Goal: Task Accomplishment & Management: Use online tool/utility

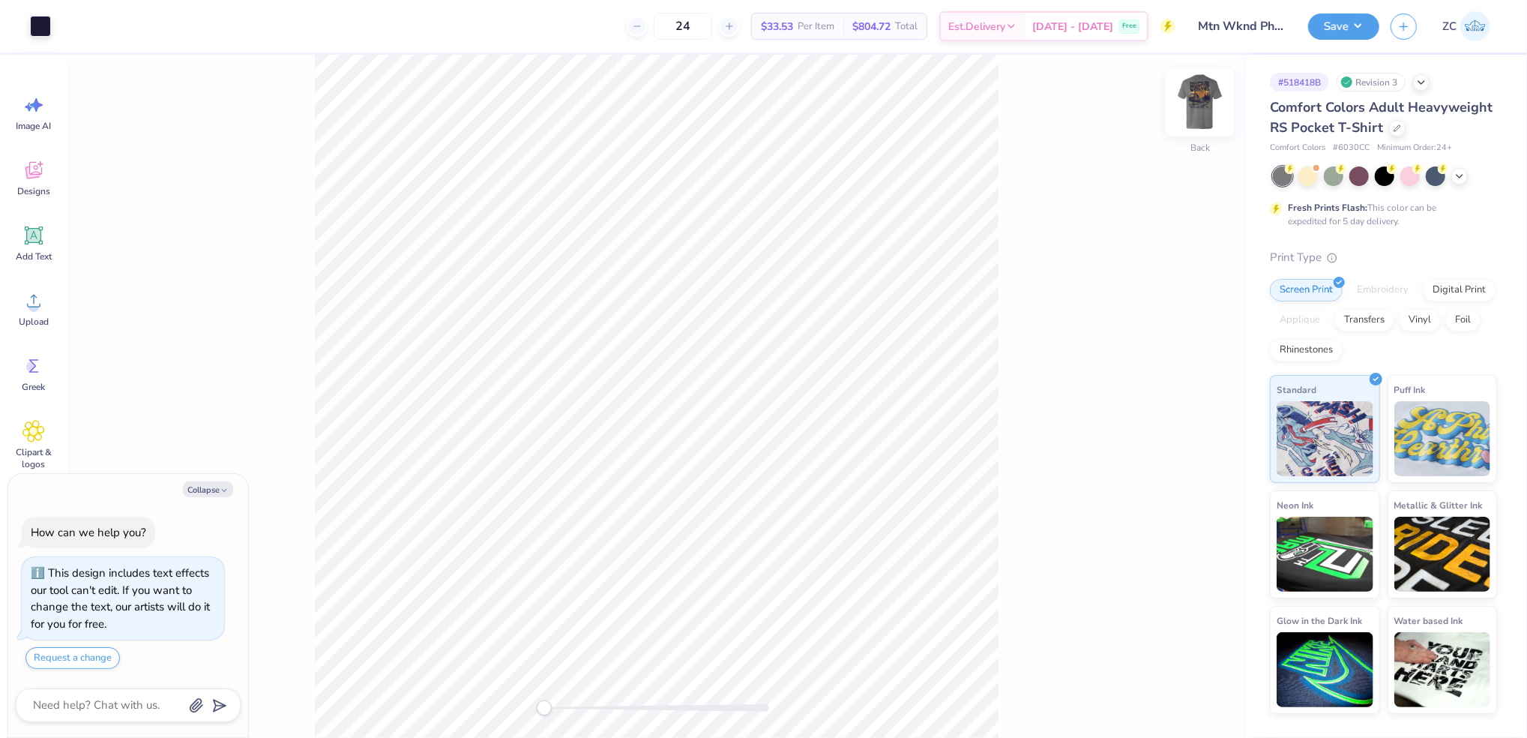
click at [1196, 99] on img at bounding box center [1200, 102] width 60 height 60
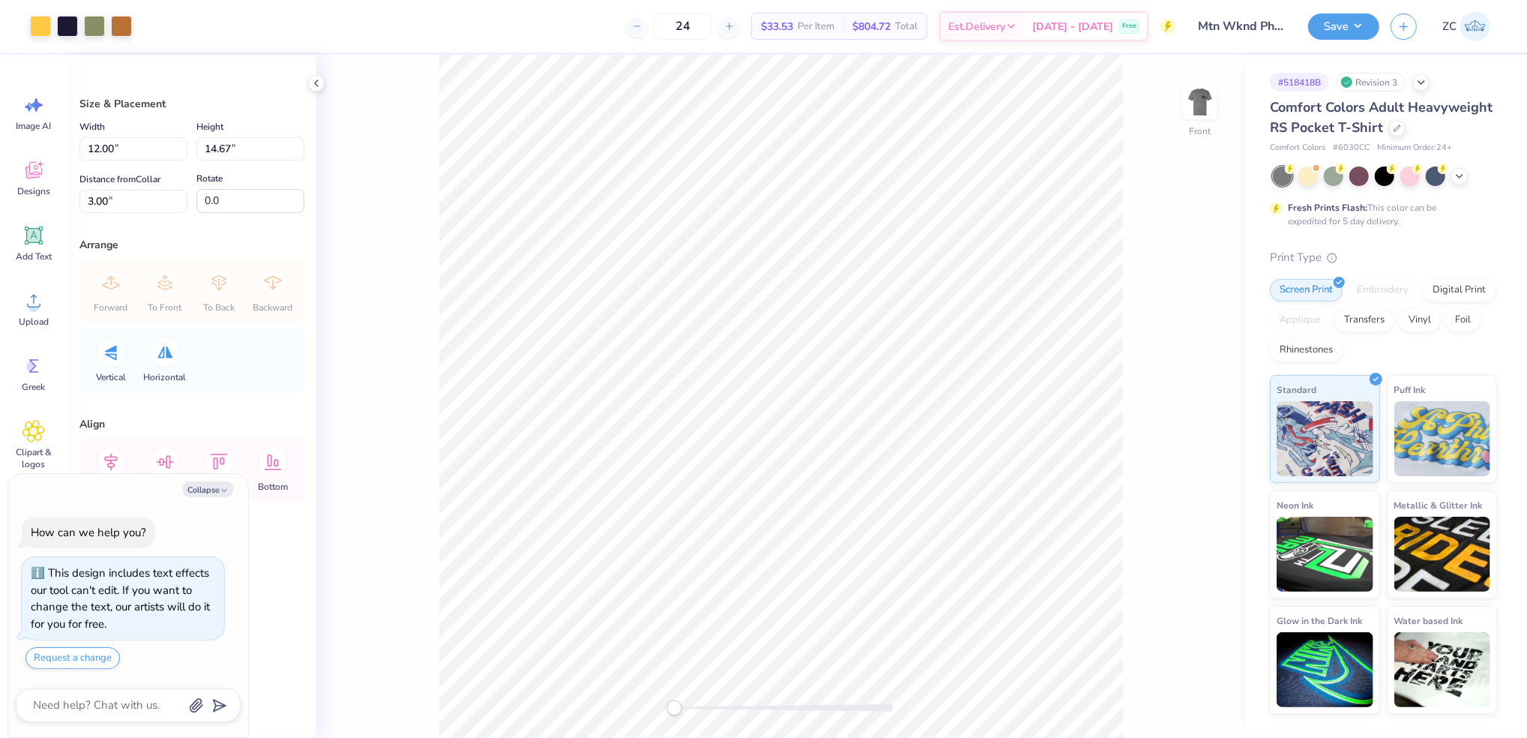
click at [414, 361] on div "Front" at bounding box center [780, 396] width 929 height 683
type textarea "x"
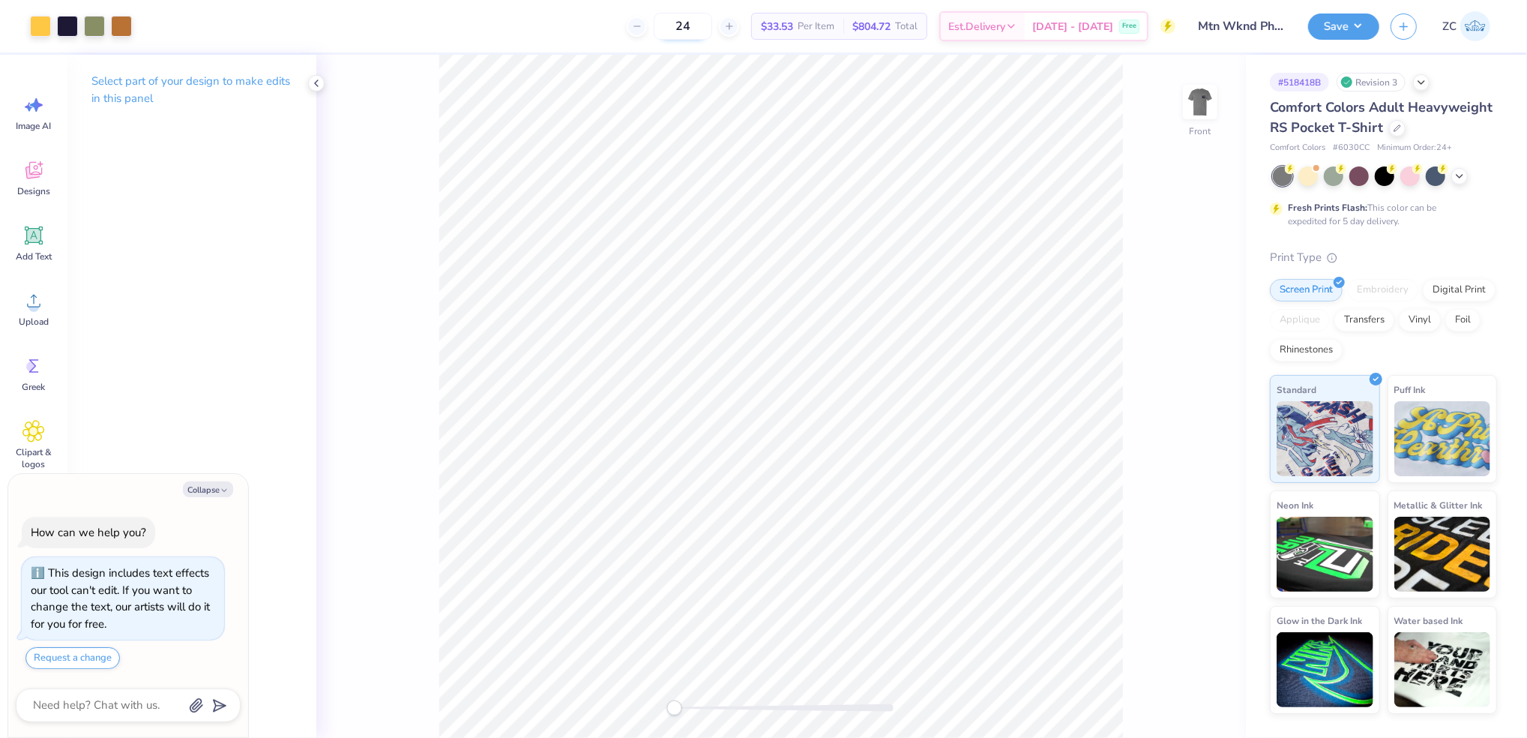
click at [712, 31] on input "24" at bounding box center [683, 26] width 58 height 27
click at [712, 26] on input "24" at bounding box center [683, 26] width 58 height 27
drag, startPoint x: 727, startPoint y: 26, endPoint x: 689, endPoint y: 19, distance: 38.8
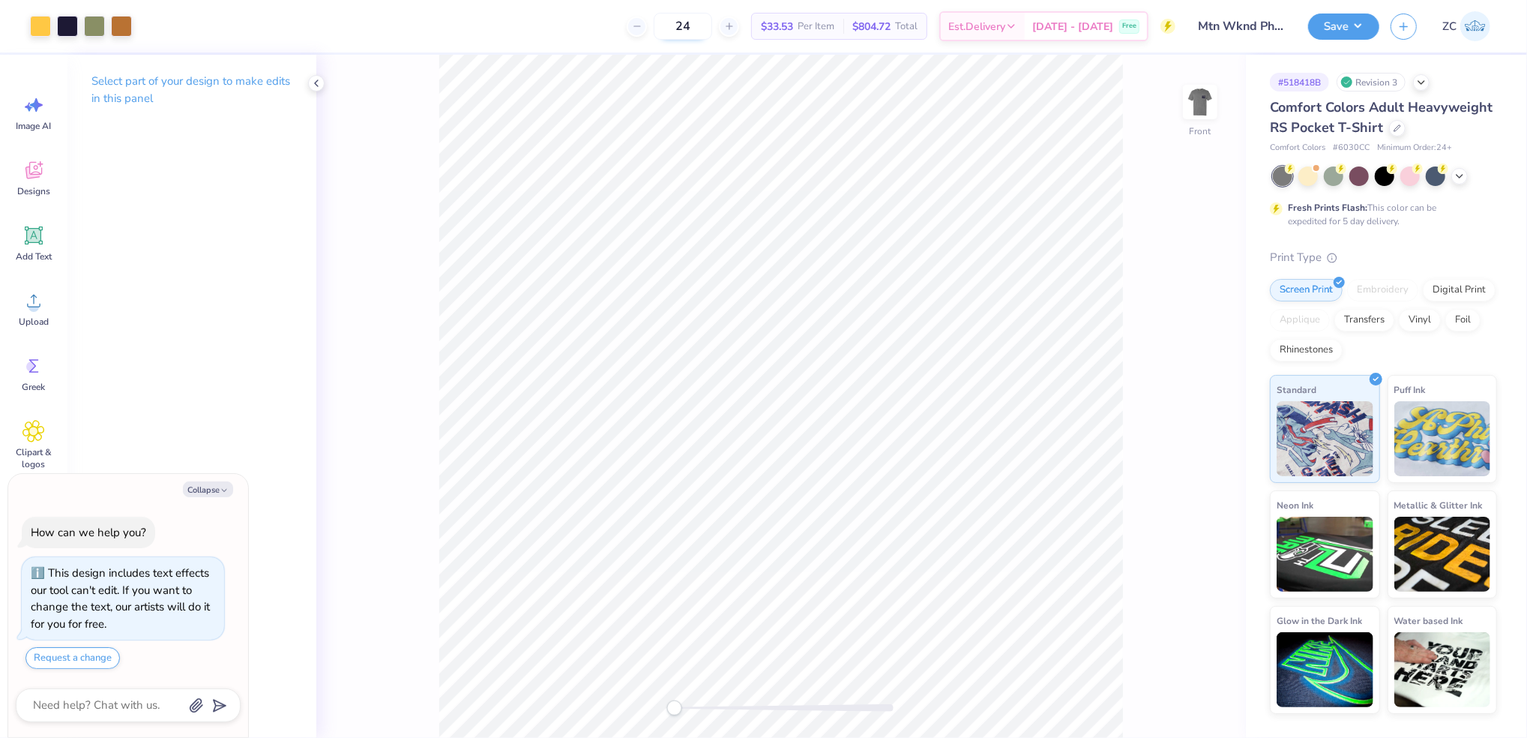
click at [689, 19] on input "24" at bounding box center [683, 26] width 58 height 27
type input "36"
type textarea "x"
type input "3"
type textarea "x"
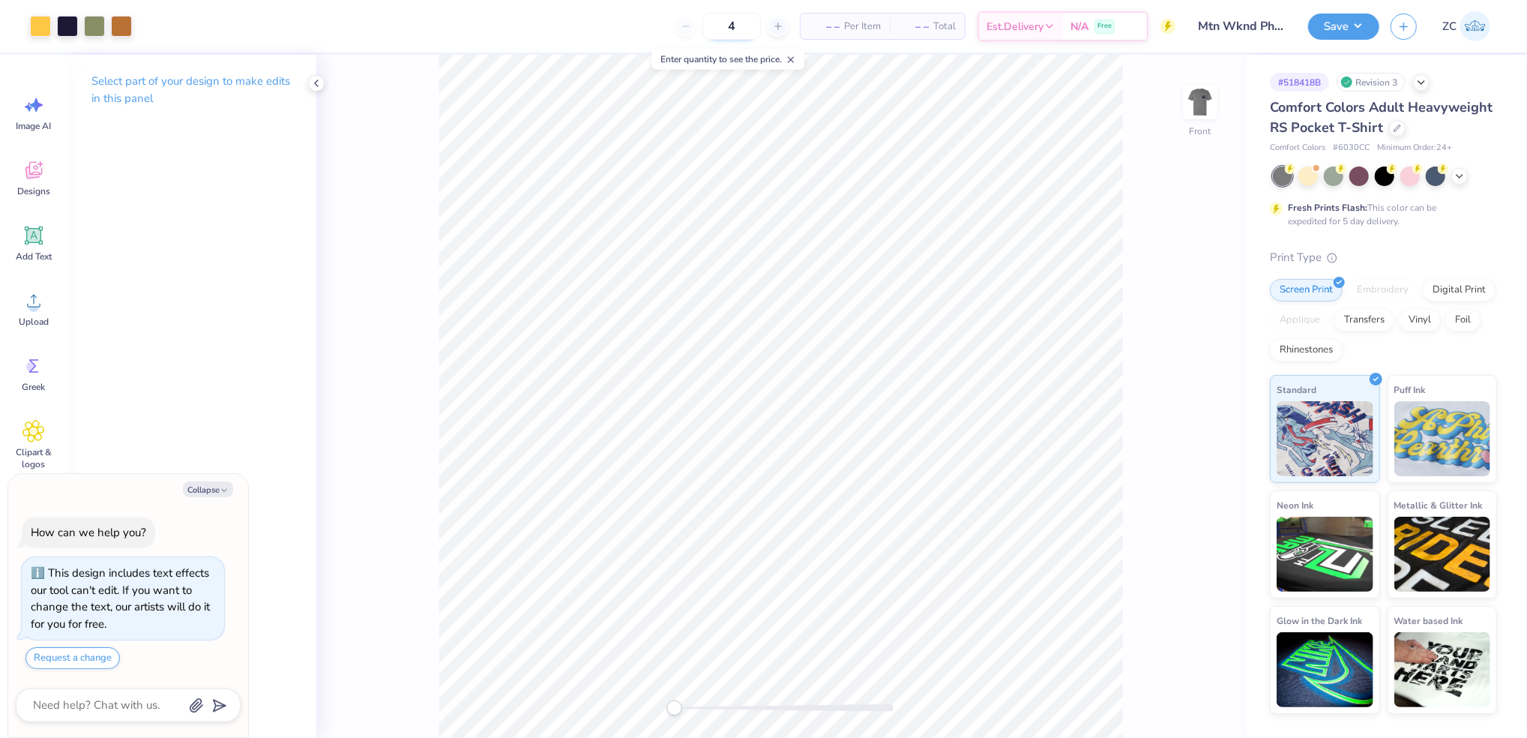
type input "48"
type textarea "x"
type input "4"
type textarea "x"
type input "60"
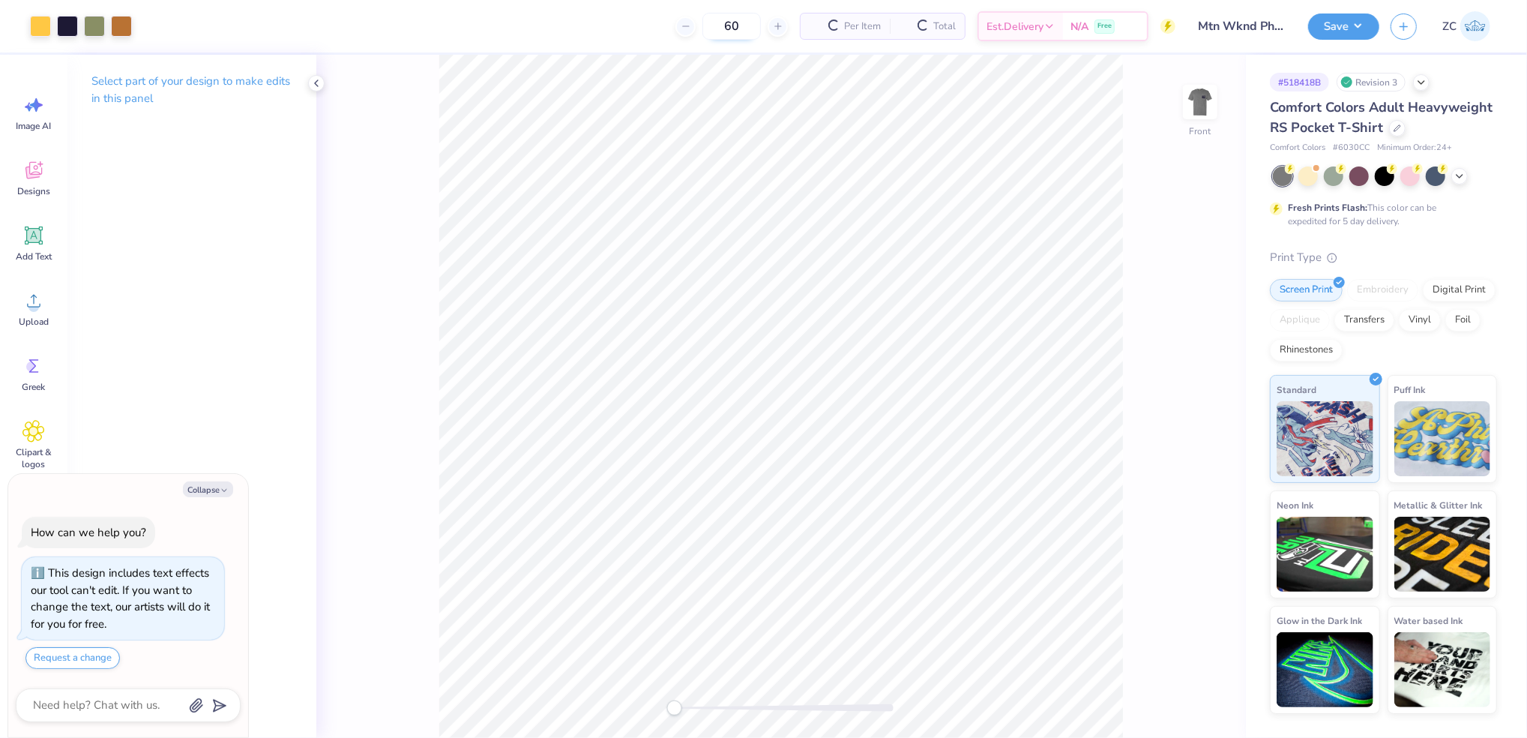
type textarea "x"
type input "6"
type textarea "x"
type input "26"
type textarea "x"
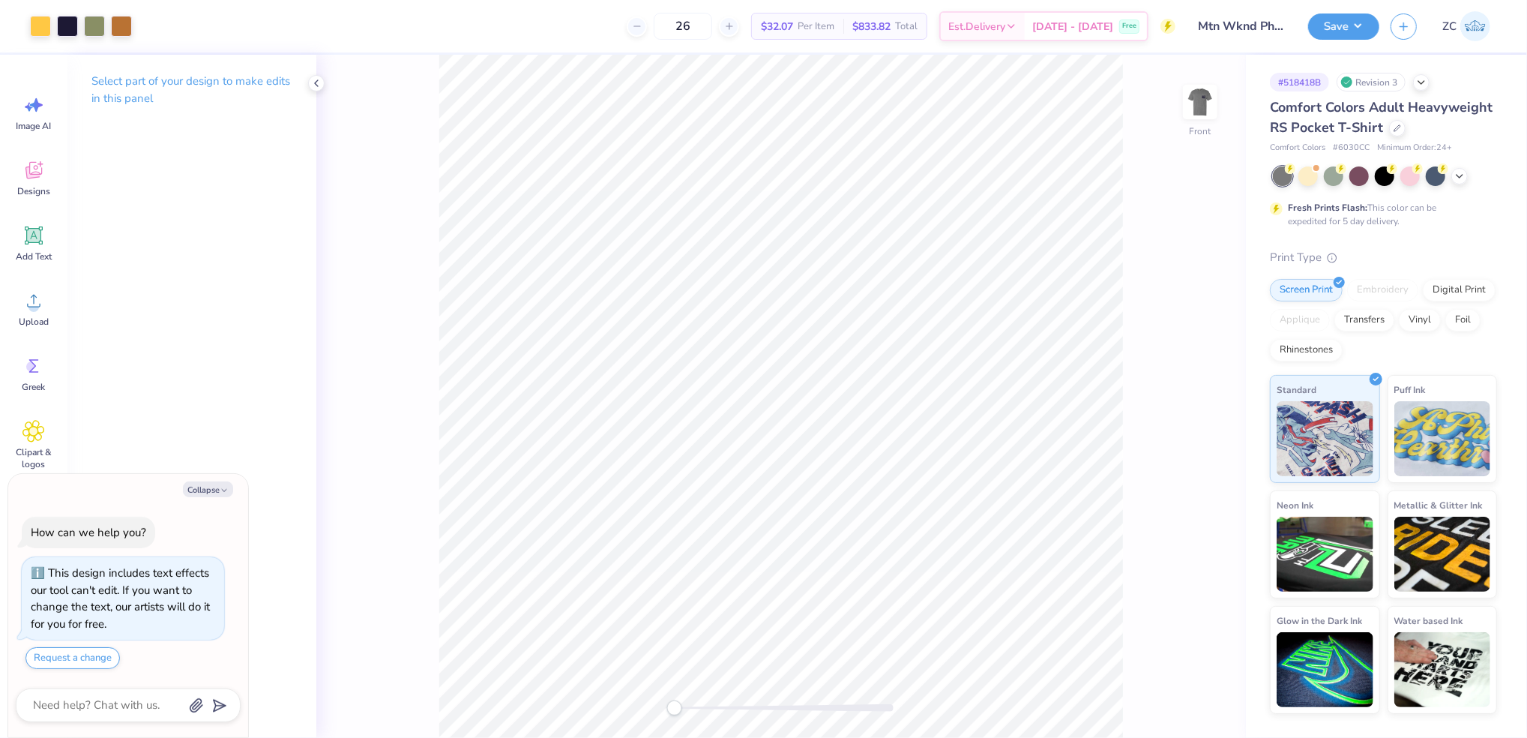
type input "2"
type textarea "x"
type input "27"
type textarea "x"
type input "27"
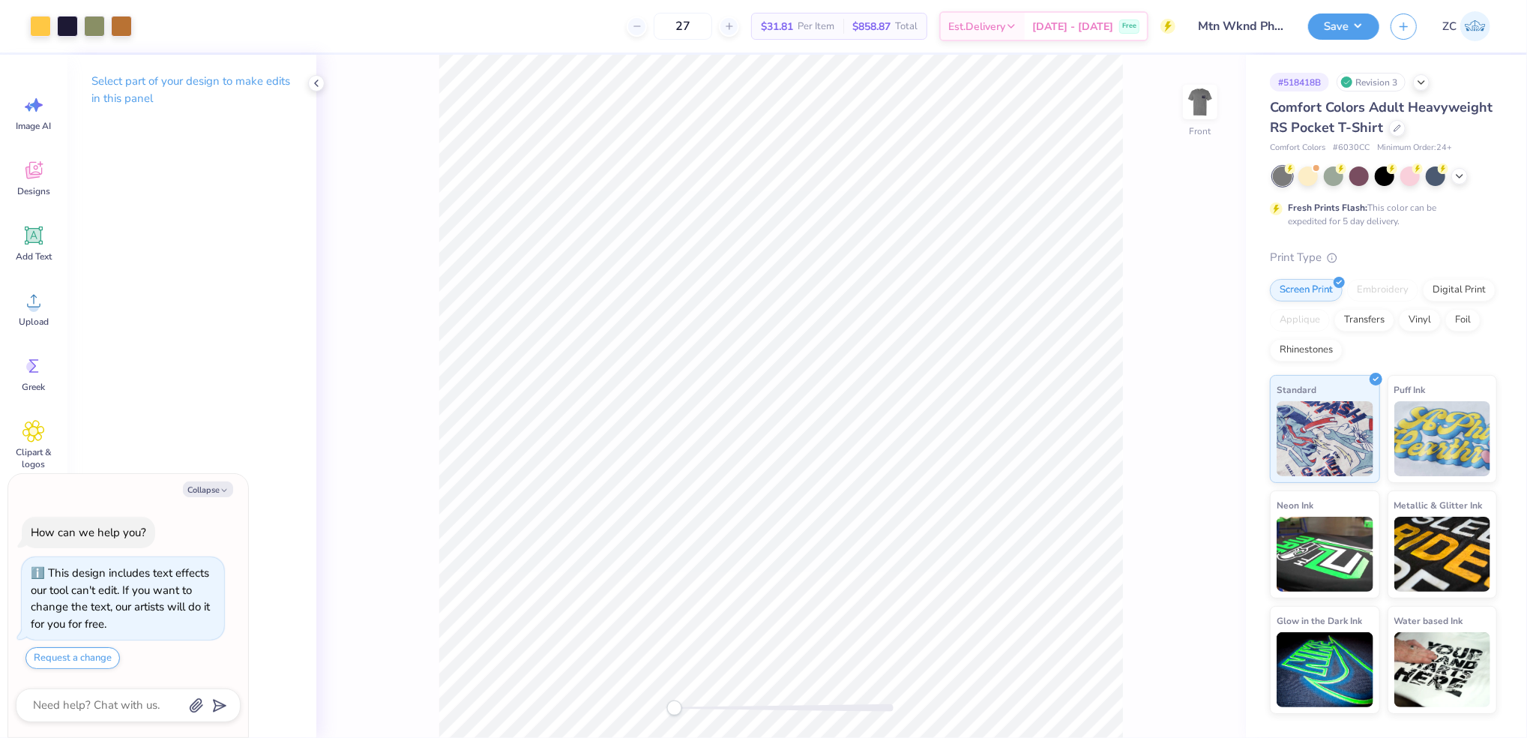
click at [115, 1] on div "Art colors" at bounding box center [66, 26] width 132 height 52
click at [115, 22] on div at bounding box center [121, 24] width 21 height 21
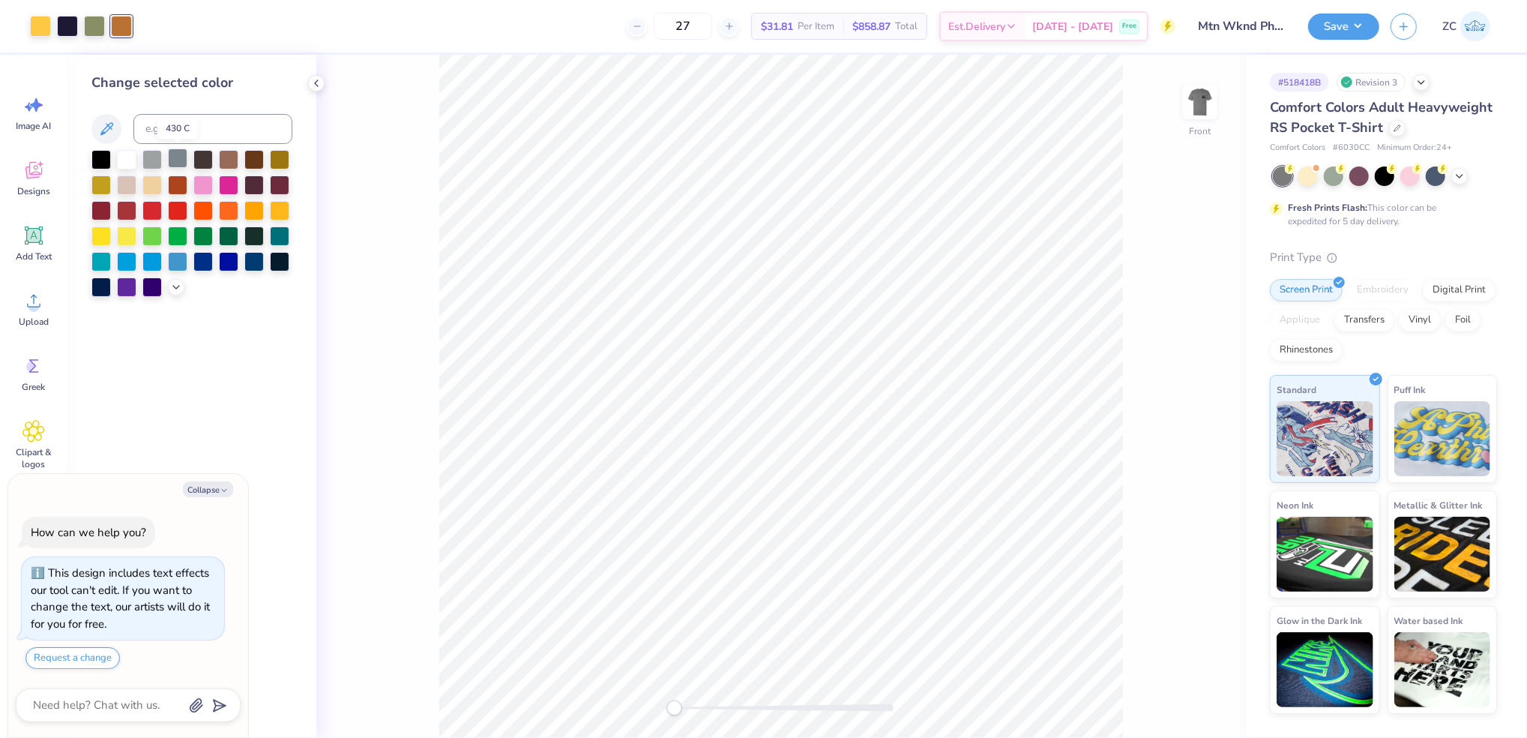
click at [175, 156] on div at bounding box center [177, 157] width 19 height 19
type textarea "x"
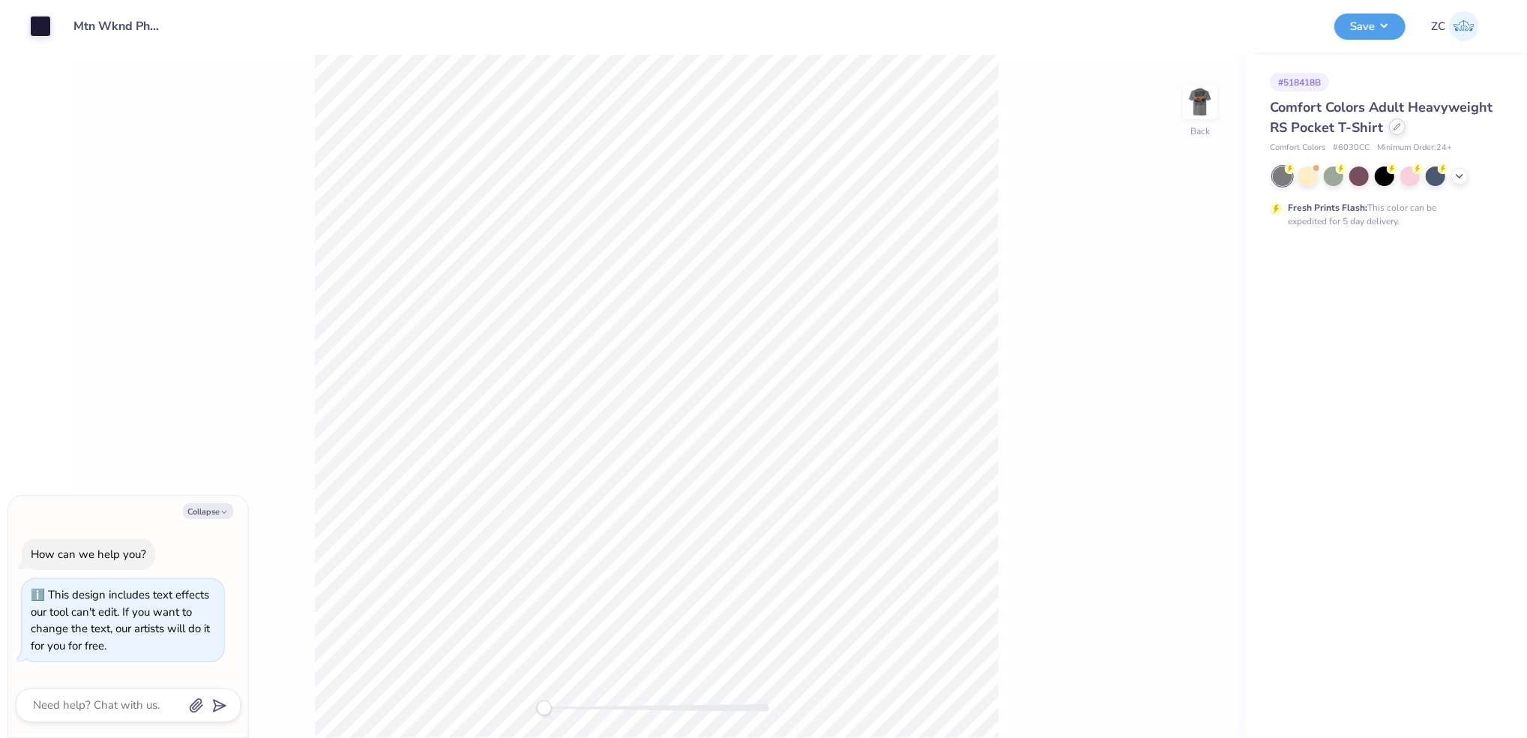
click at [1389, 130] on div at bounding box center [1397, 126] width 16 height 16
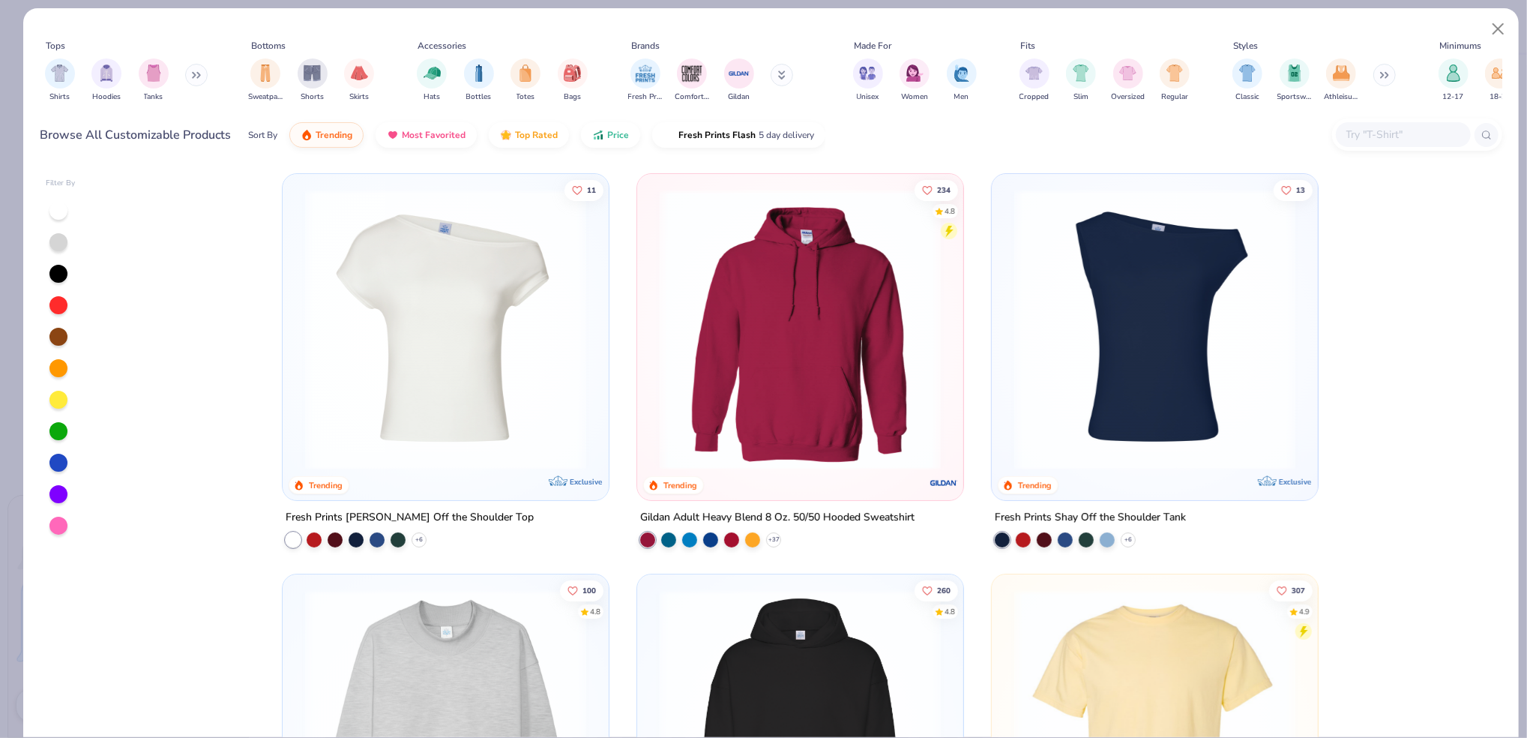
type textarea "x"
click at [1398, 138] on input "text" at bounding box center [1402, 134] width 115 height 17
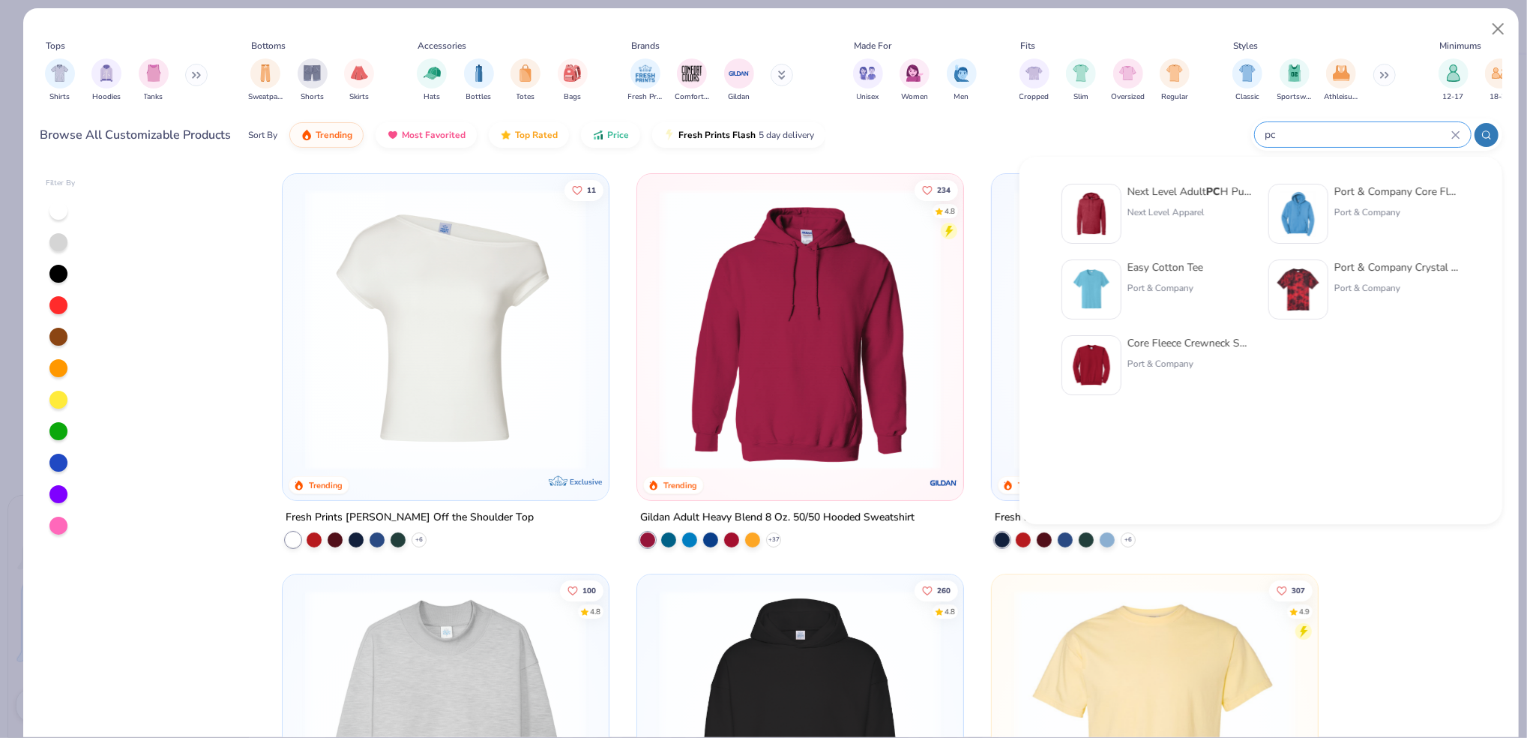
type input "pch"
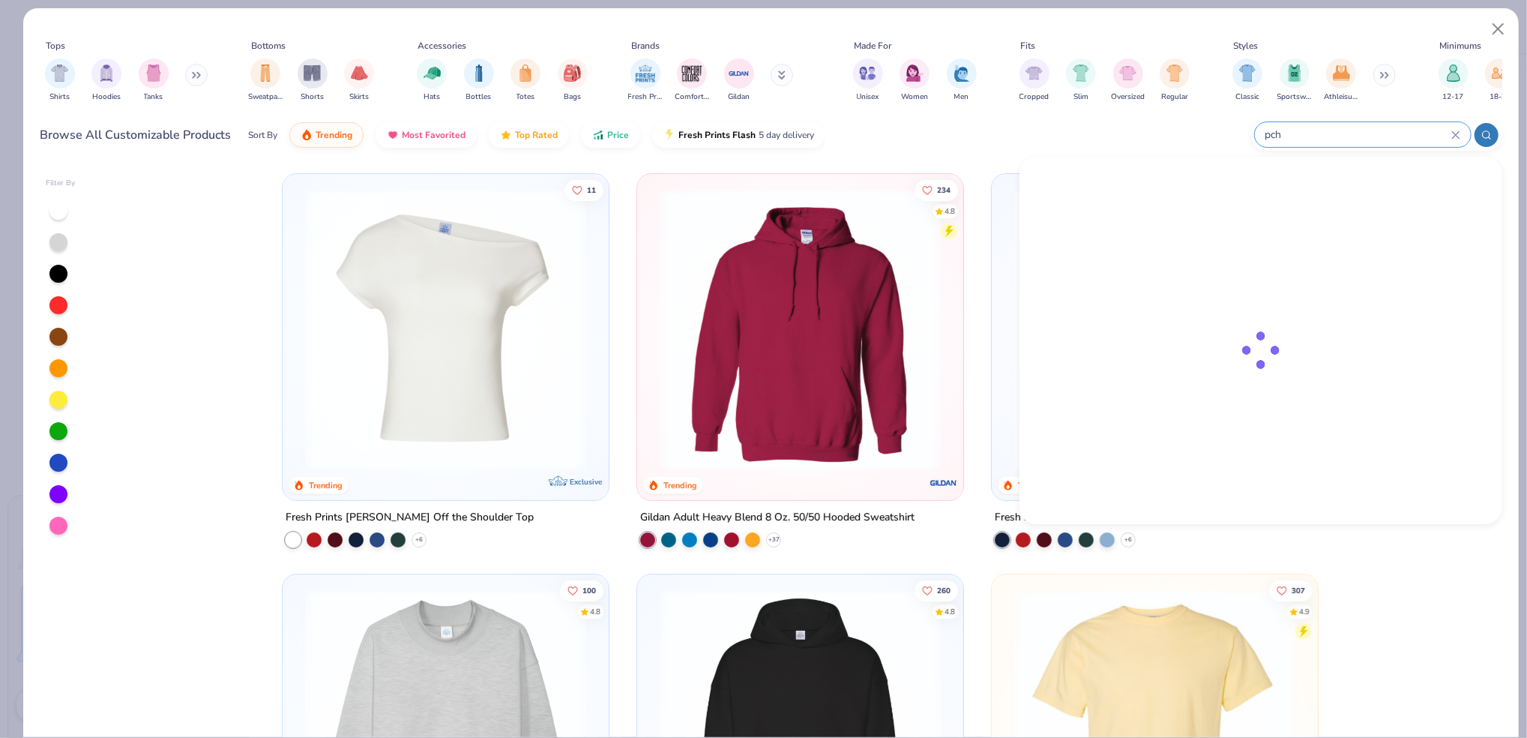
type textarea "x"
type input "pc7"
click at [1126, 199] on div "Port & Company Core Fleece Pullover Hooded Sweatshirt Port & Company" at bounding box center [1157, 214] width 192 height 60
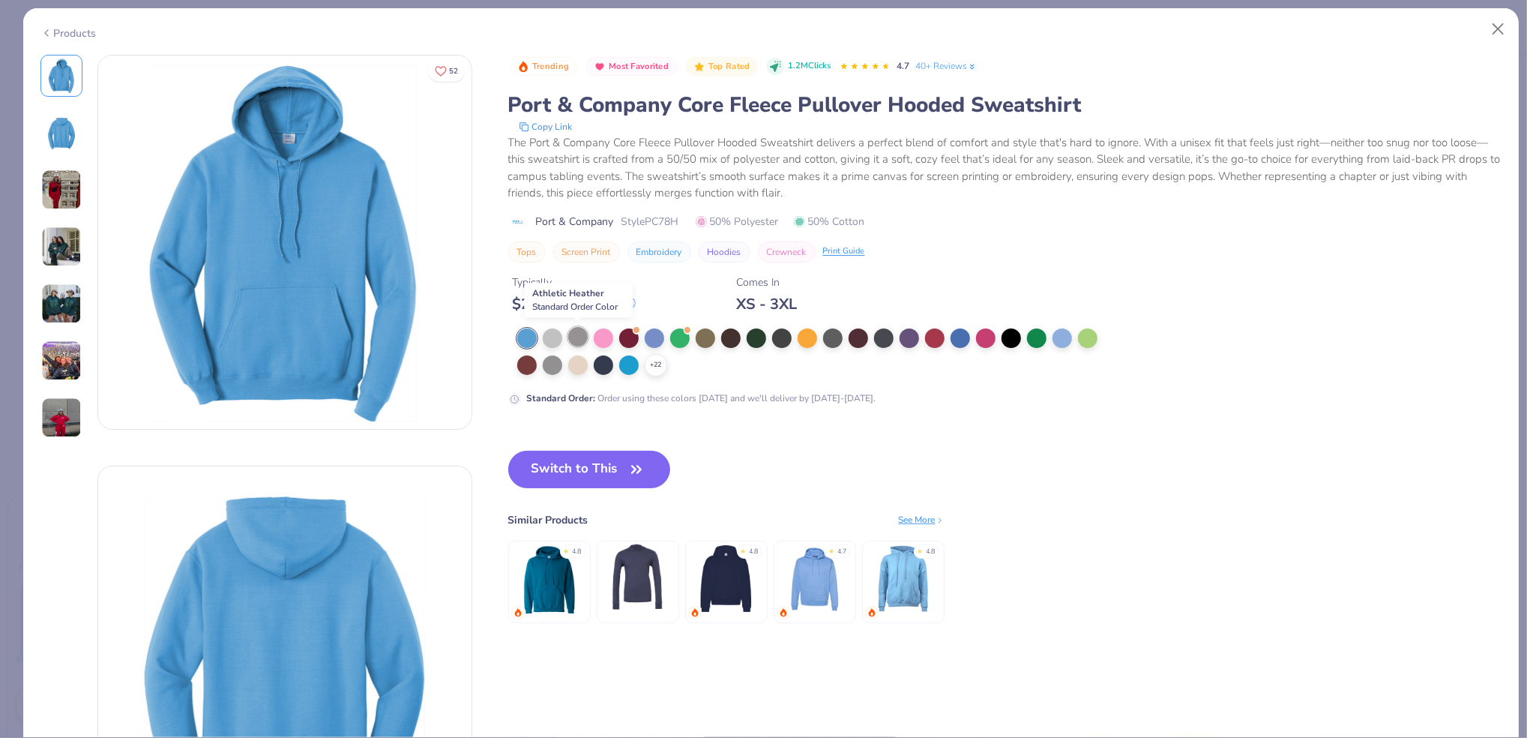
click at [577, 337] on div at bounding box center [577, 336] width 19 height 19
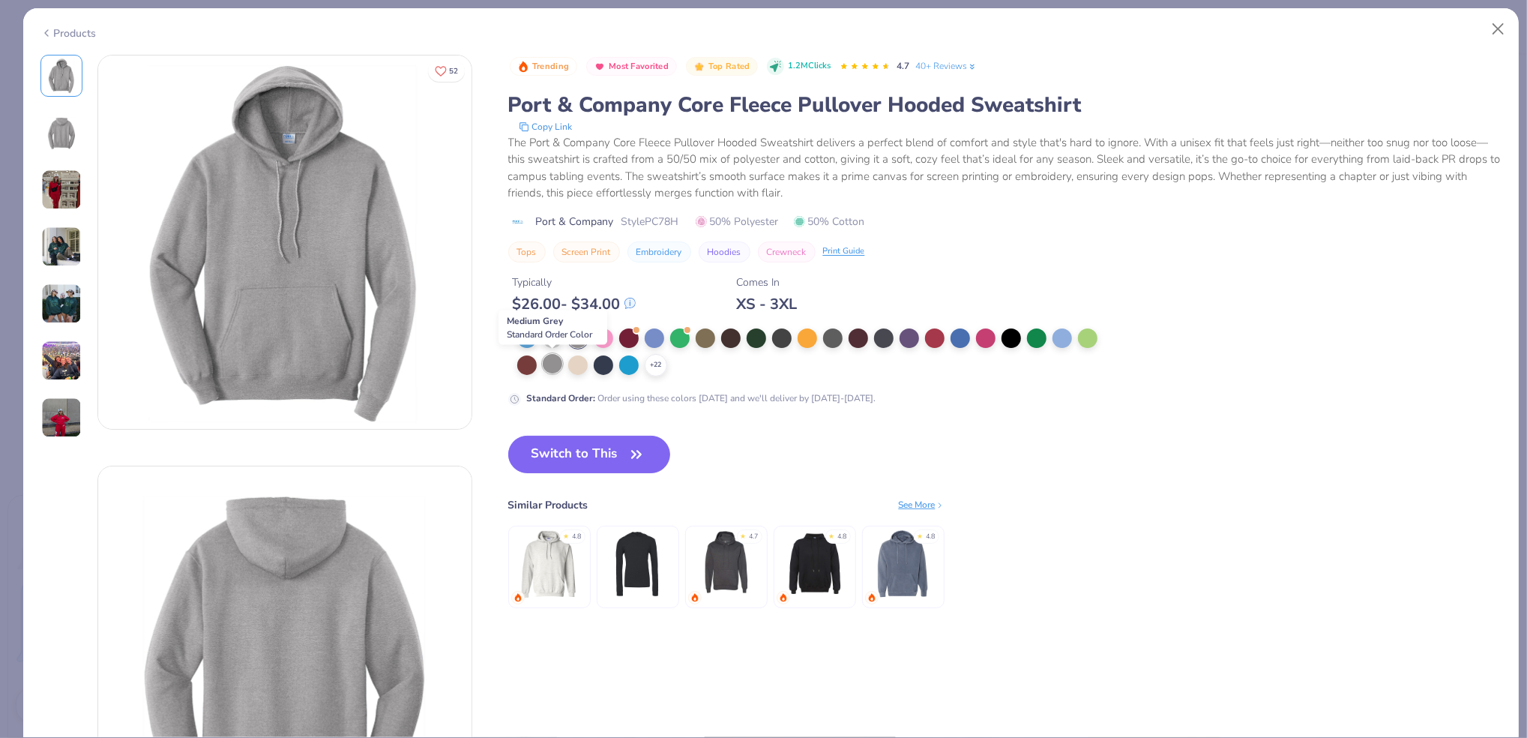
click at [556, 364] on div at bounding box center [552, 363] width 19 height 19
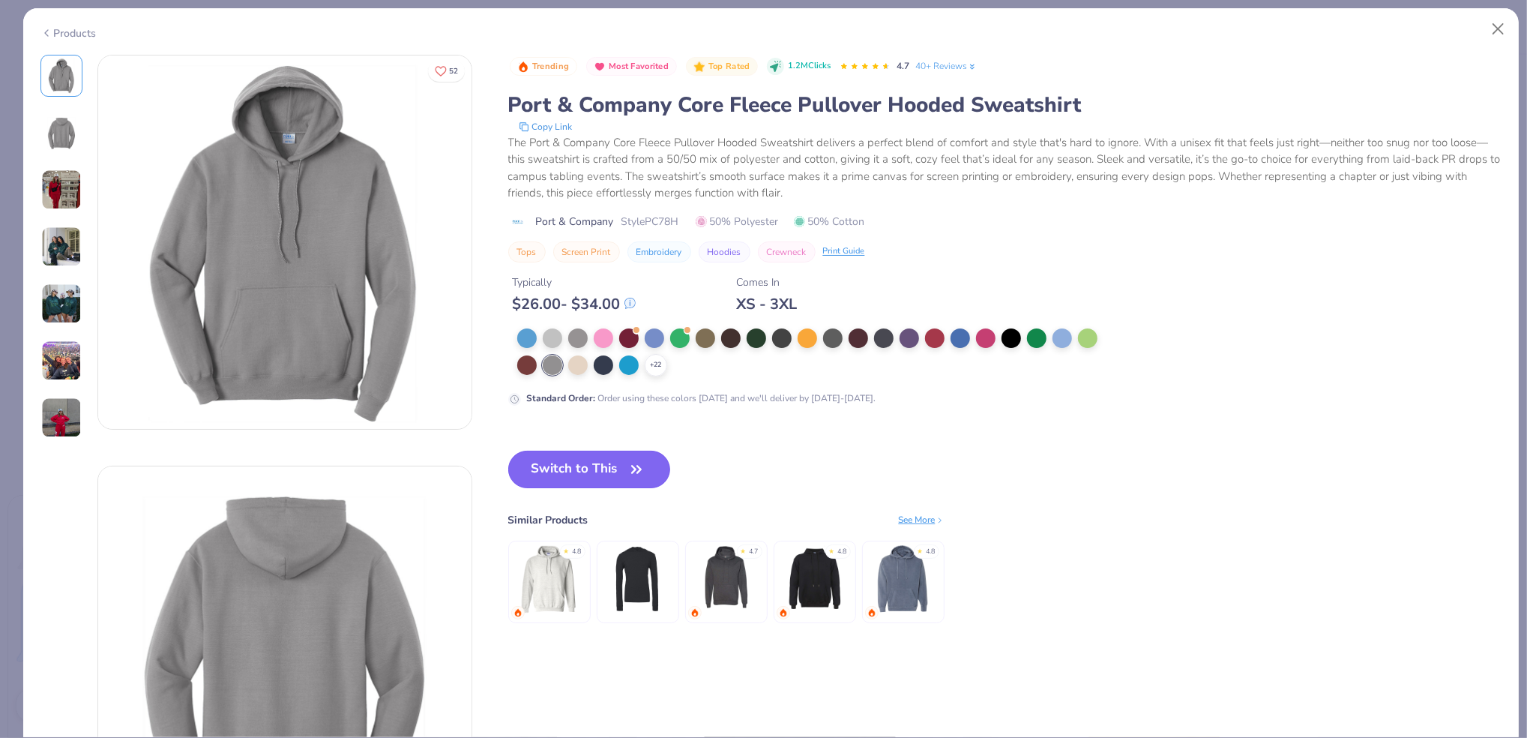
click at [559, 465] on button "Switch to This" at bounding box center [589, 468] width 163 height 37
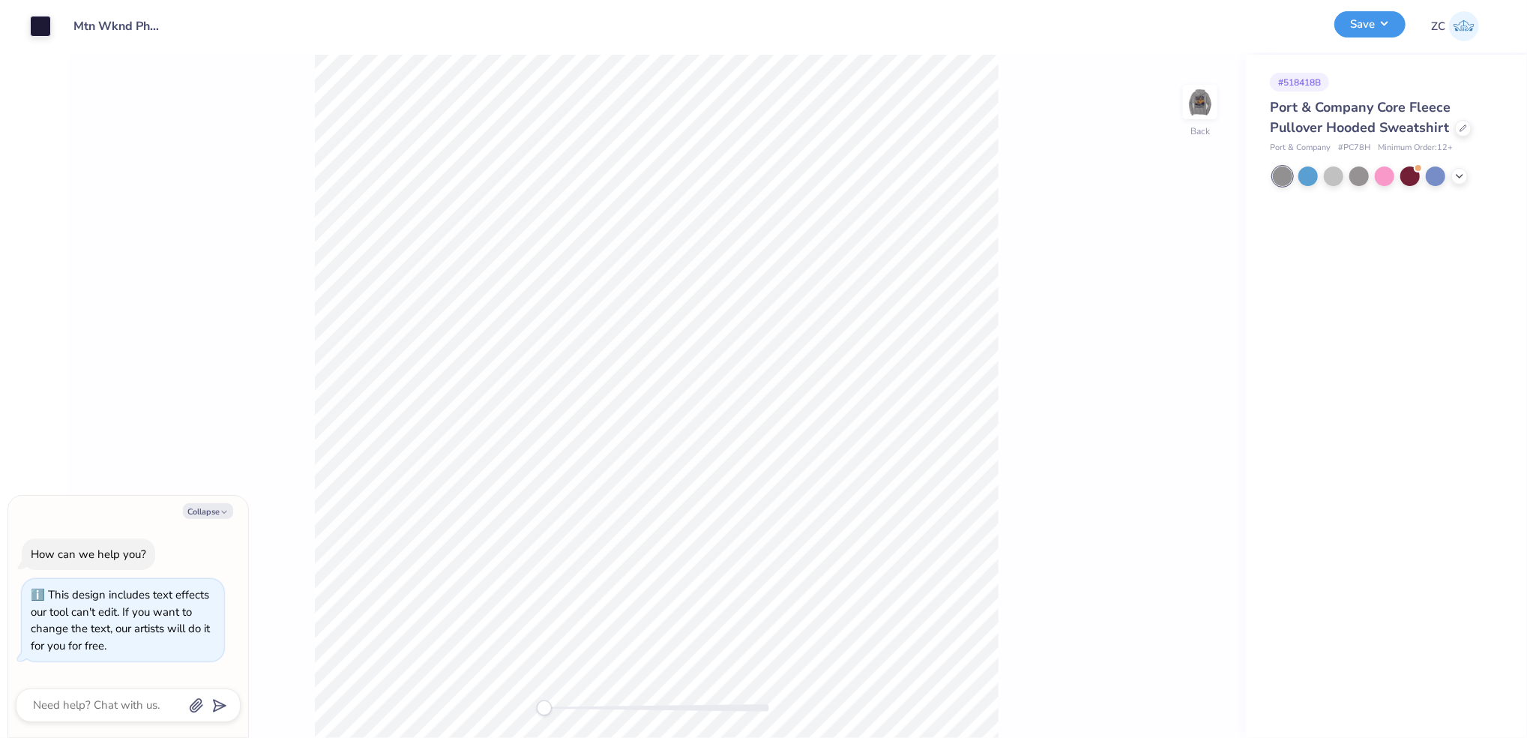
click at [1355, 14] on button "Save" at bounding box center [1369, 24] width 71 height 26
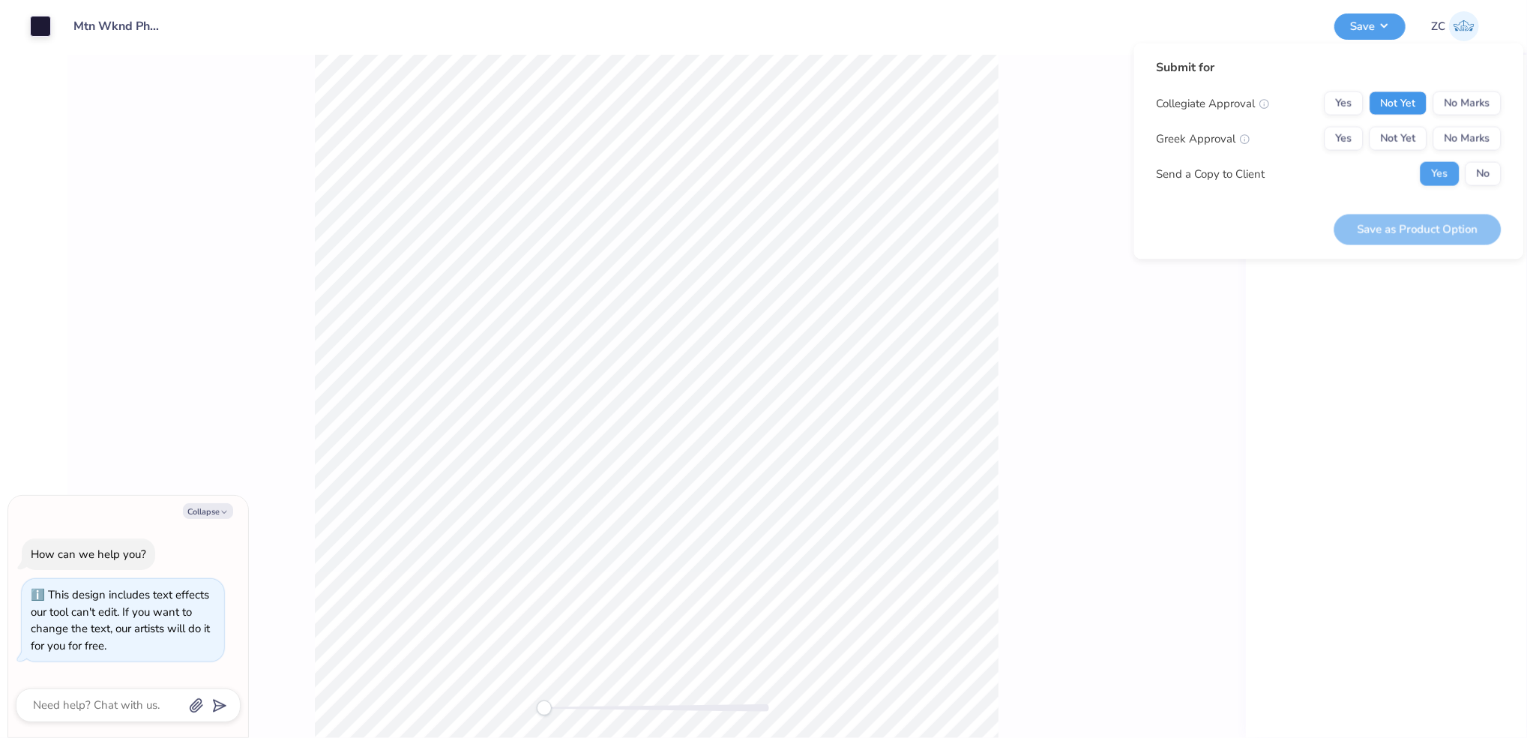
click at [1406, 93] on button "Not Yet" at bounding box center [1398, 103] width 58 height 24
click at [1401, 135] on button "Not Yet" at bounding box center [1398, 139] width 58 height 24
click at [1397, 225] on button "Save as Product Option" at bounding box center [1417, 229] width 167 height 31
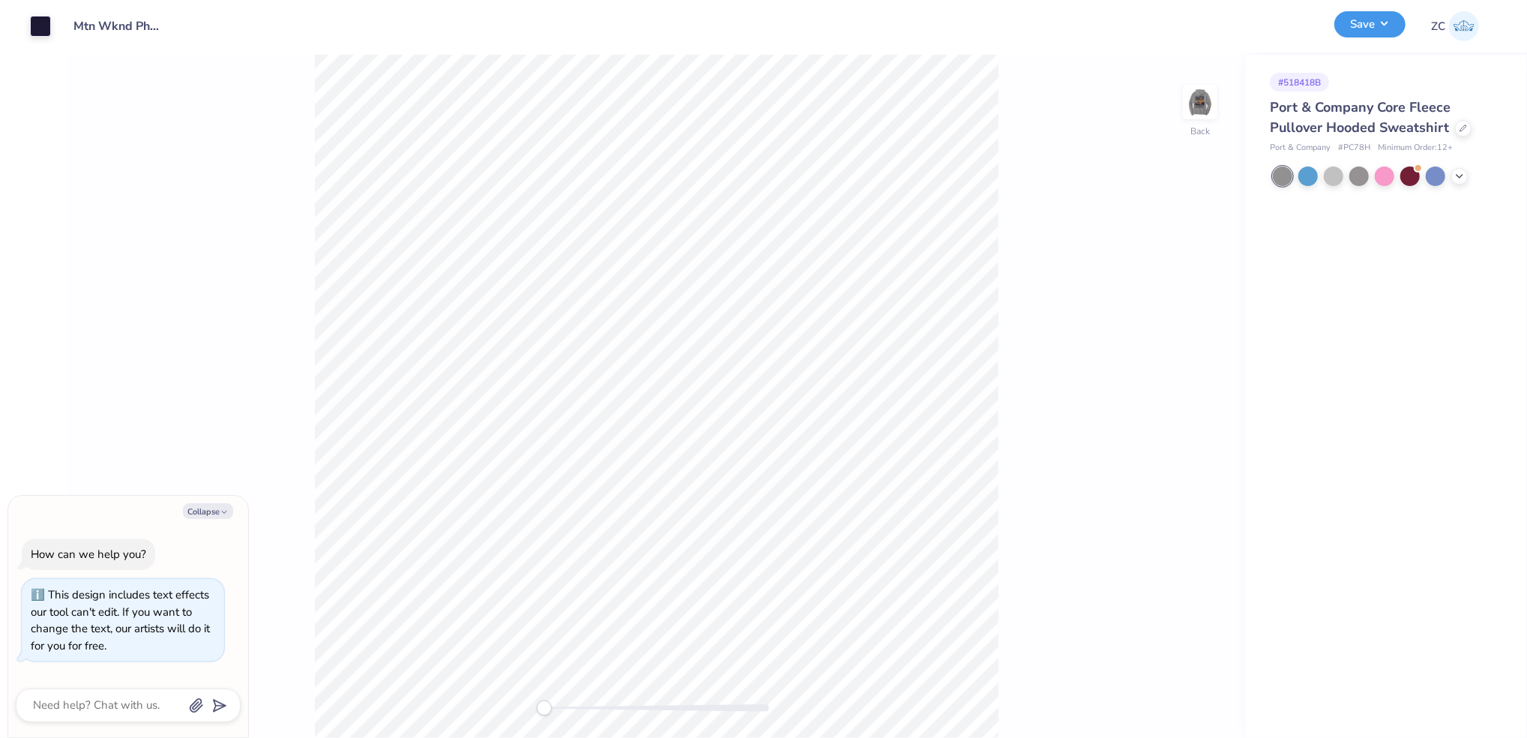
click at [1359, 28] on button "Save" at bounding box center [1369, 24] width 71 height 26
type textarea "x"
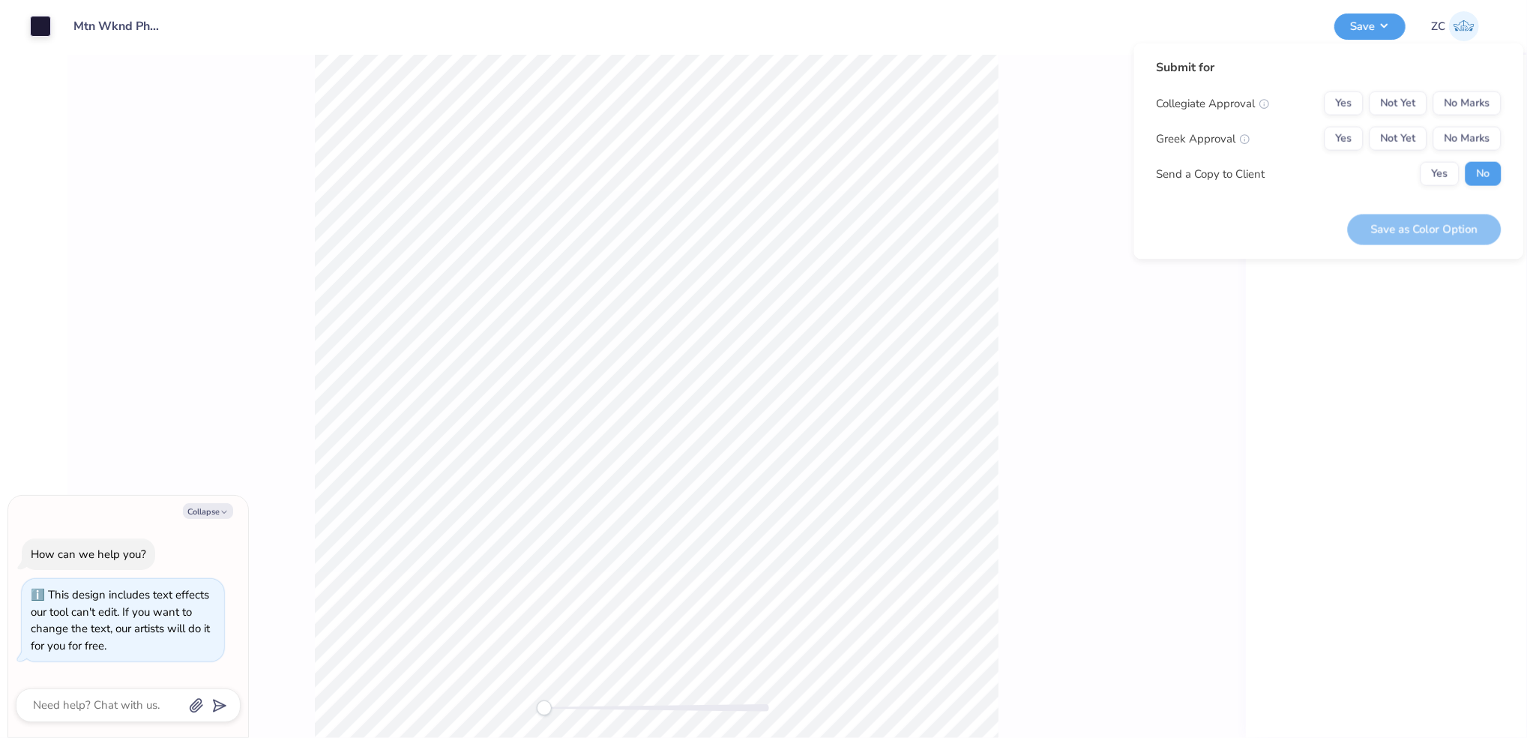
click at [1026, 261] on div "Back" at bounding box center [656, 396] width 1178 height 683
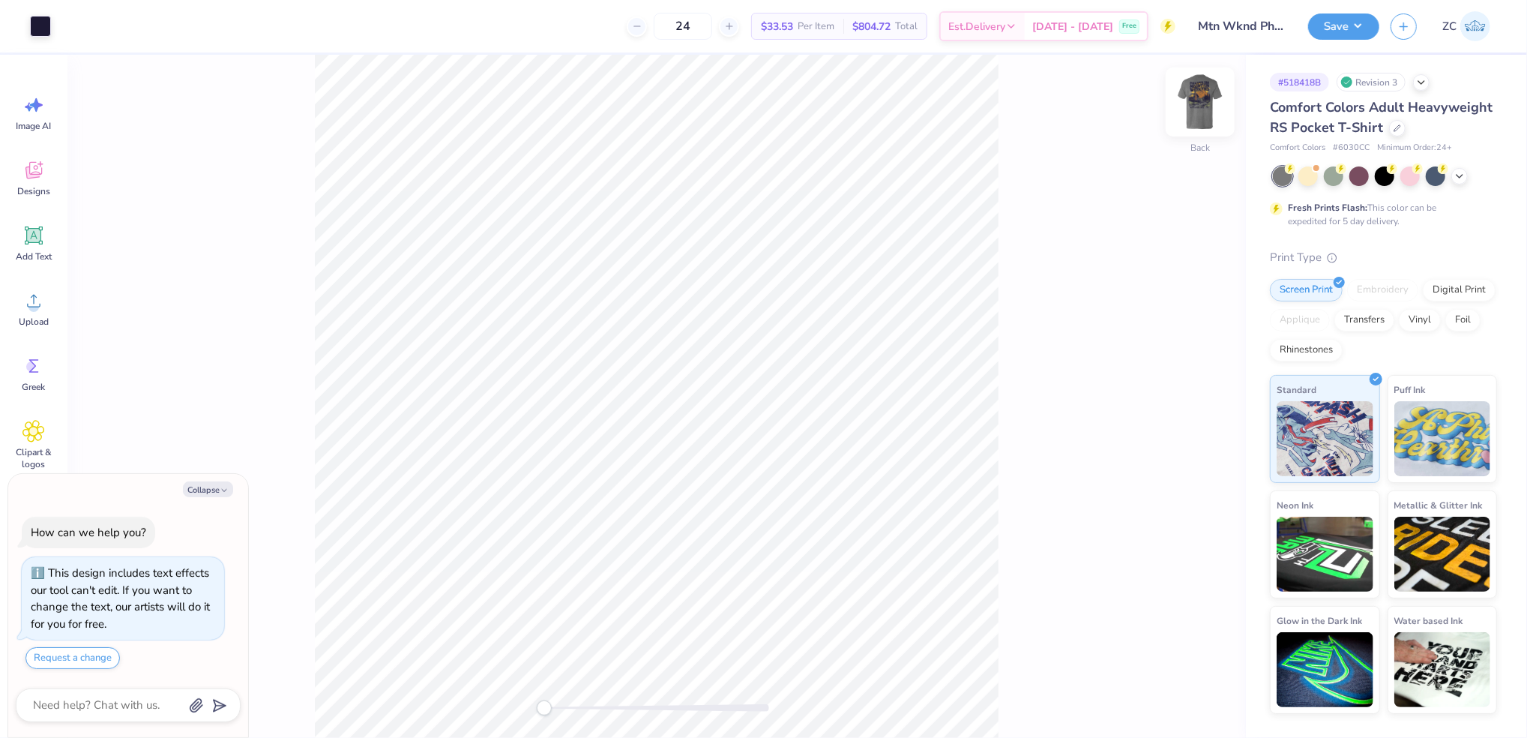
click at [1200, 106] on img at bounding box center [1200, 102] width 60 height 60
click at [1190, 108] on img at bounding box center [1200, 102] width 30 height 30
type textarea "x"
